Goal: Task Accomplishment & Management: Complete application form

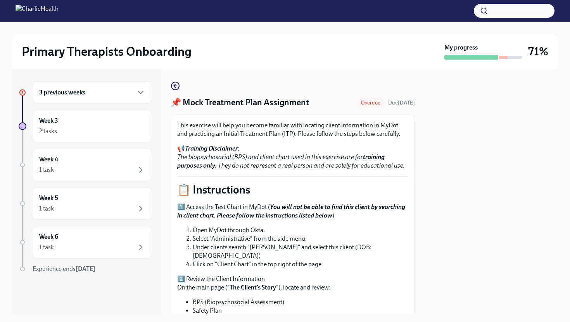
scroll to position [310, 0]
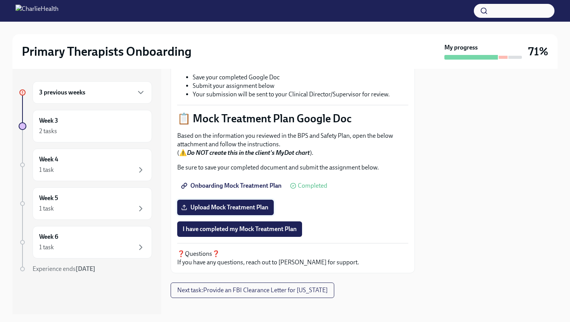
click at [229, 204] on span "Upload Mock Treatment Plan" at bounding box center [226, 208] width 86 height 8
click at [0, 0] on input "Upload Mock Treatment Plan" at bounding box center [0, 0] width 0 height 0
click at [205, 204] on span "Upload Mock Treatment Plan" at bounding box center [226, 208] width 86 height 8
click at [0, 0] on input "Upload Mock Treatment Plan" at bounding box center [0, 0] width 0 height 0
click at [241, 226] on span "I have completed my Mock Treatment Plan" at bounding box center [240, 230] width 114 height 8
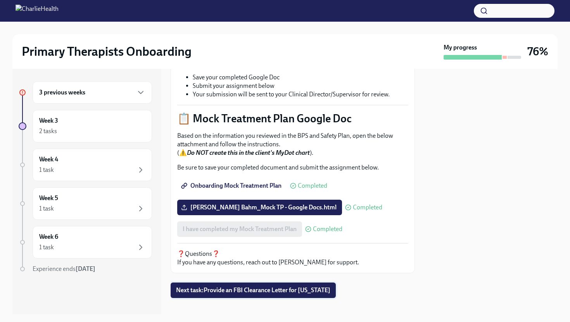
click at [226, 287] on span "Next task : Provide an FBI Clearance Letter for [US_STATE]" at bounding box center [253, 291] width 154 height 8
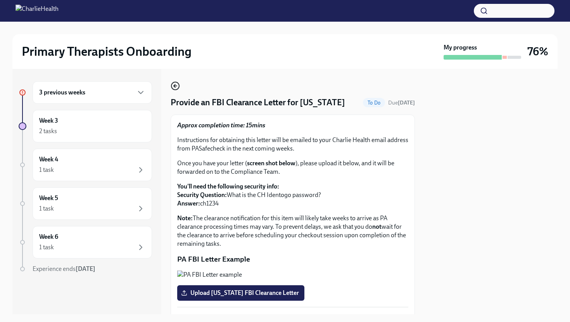
click at [175, 89] on icon "button" at bounding box center [175, 85] width 9 height 9
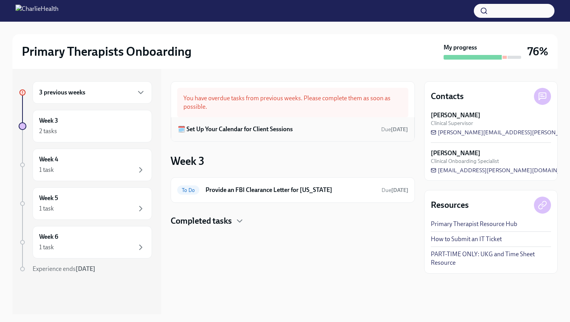
click at [246, 130] on h6 "🗓️ Set Up Your Calendar for Client Sessions" at bounding box center [234, 129] width 115 height 9
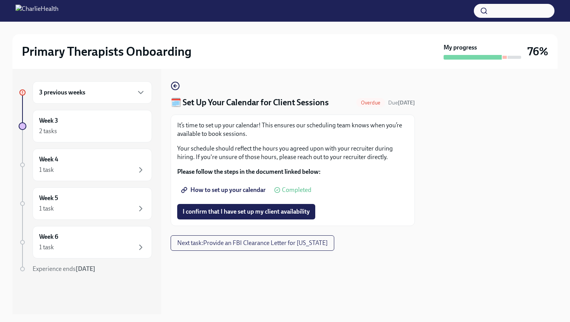
click at [253, 194] on span "How to set up your calendar" at bounding box center [224, 190] width 83 height 8
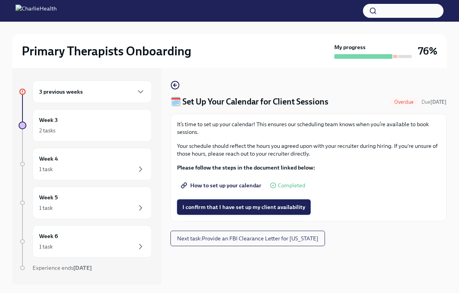
click at [238, 211] on span "I confirm that I have set up my client availability" at bounding box center [244, 207] width 123 height 8
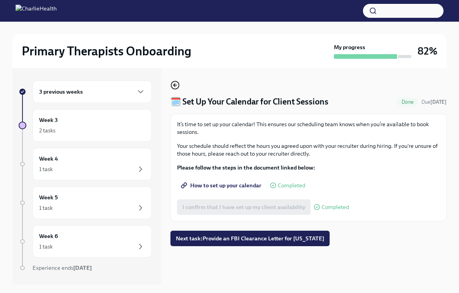
click at [174, 86] on icon "button" at bounding box center [175, 85] width 2 height 3
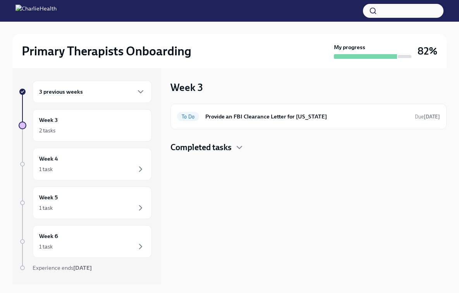
click at [204, 150] on h4 "Completed tasks" at bounding box center [201, 148] width 61 height 12
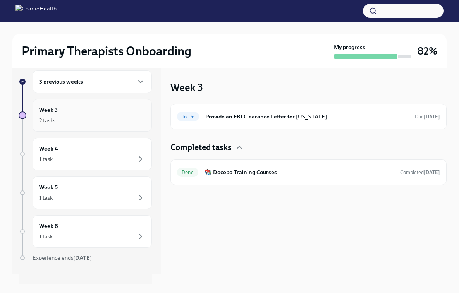
scroll to position [18, 0]
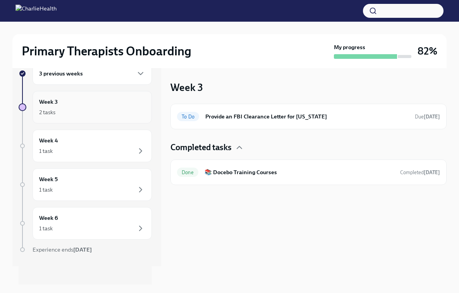
click at [75, 111] on div "2 tasks" at bounding box center [92, 112] width 106 height 9
